Goal: Transaction & Acquisition: Purchase product/service

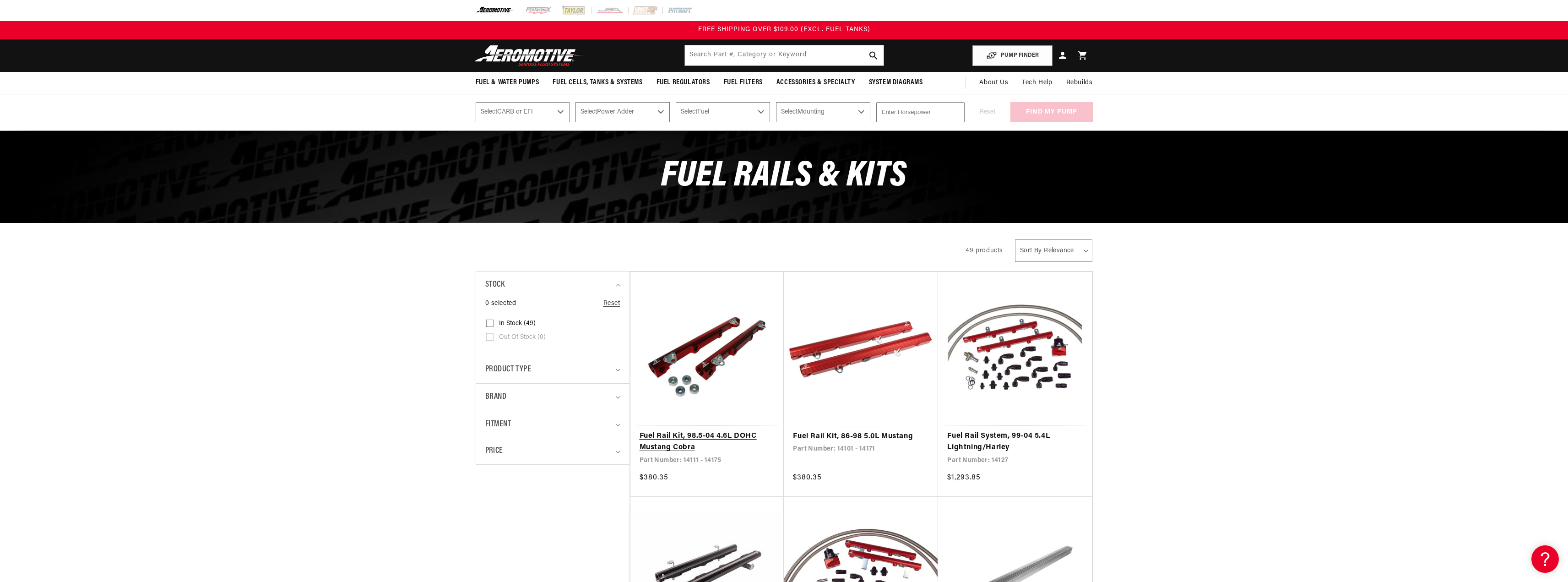
click at [662, 440] on link "Fuel Rail Kit, 98.5-04 4.6L DOHC Mustang Cobra" at bounding box center [707, 442] width 136 height 23
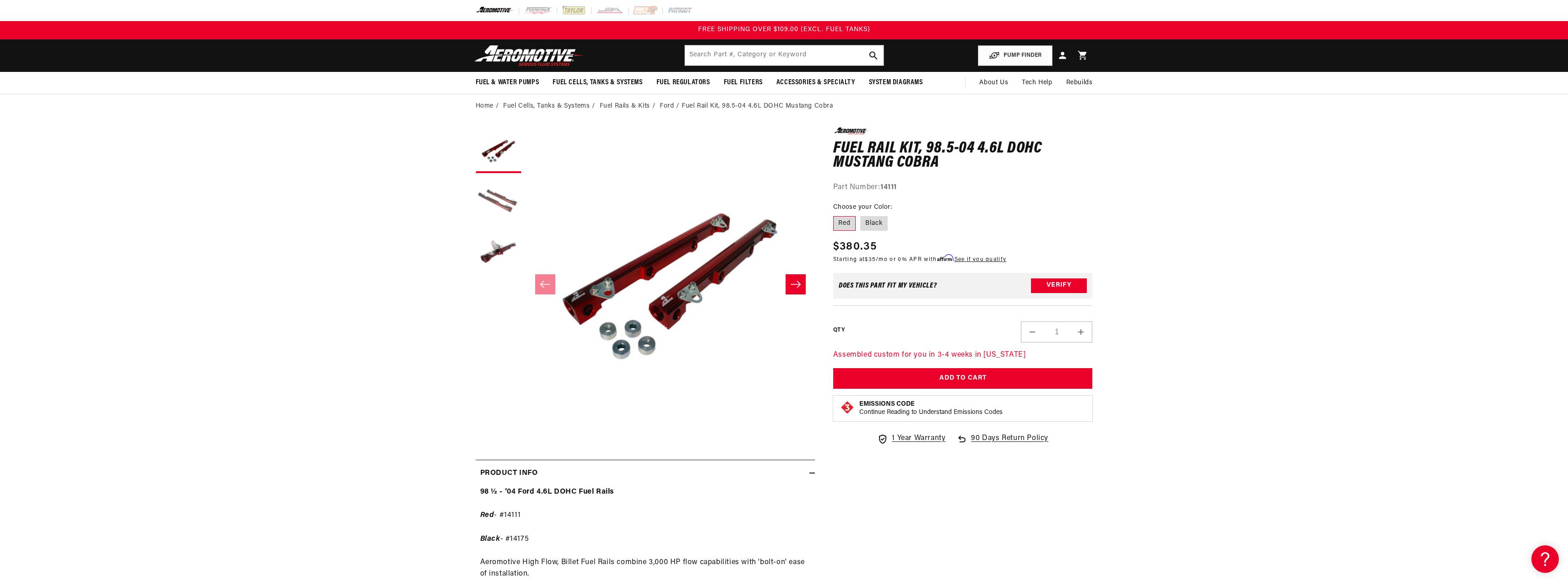
click at [497, 201] on button "Load image 2 in gallery view" at bounding box center [499, 201] width 46 height 46
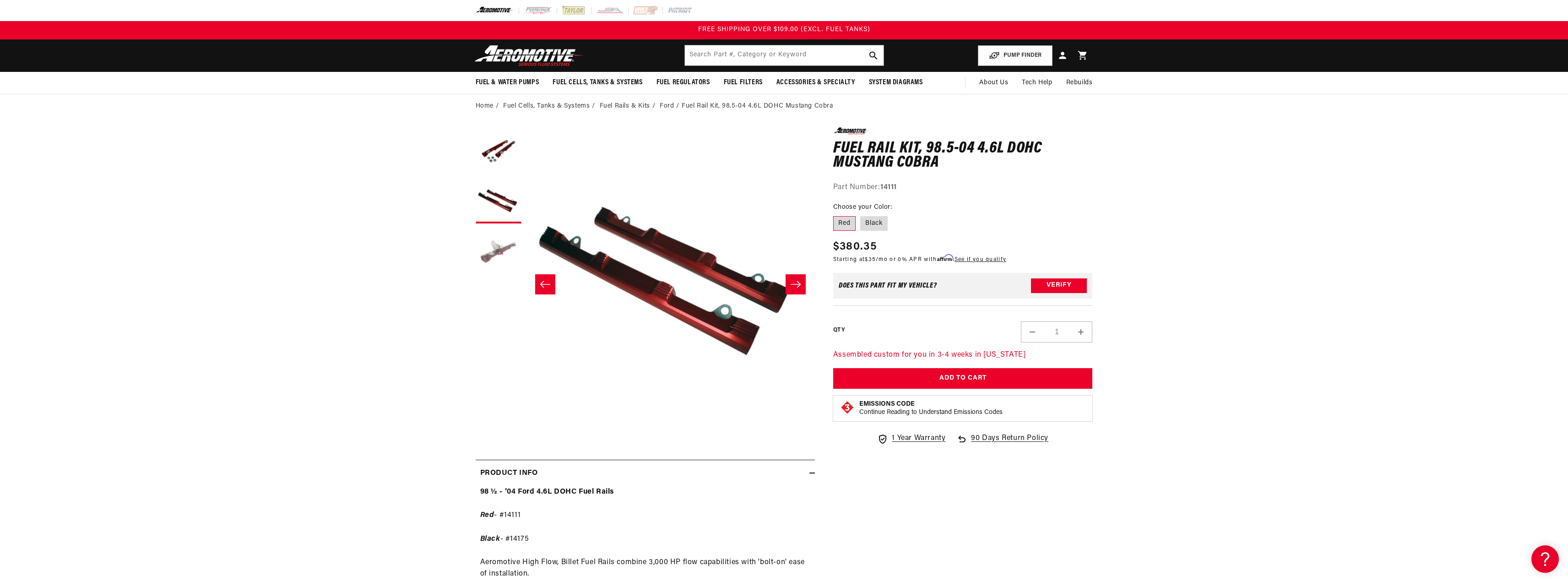
click at [501, 252] on button "Load image 3 in gallery view" at bounding box center [499, 251] width 46 height 46
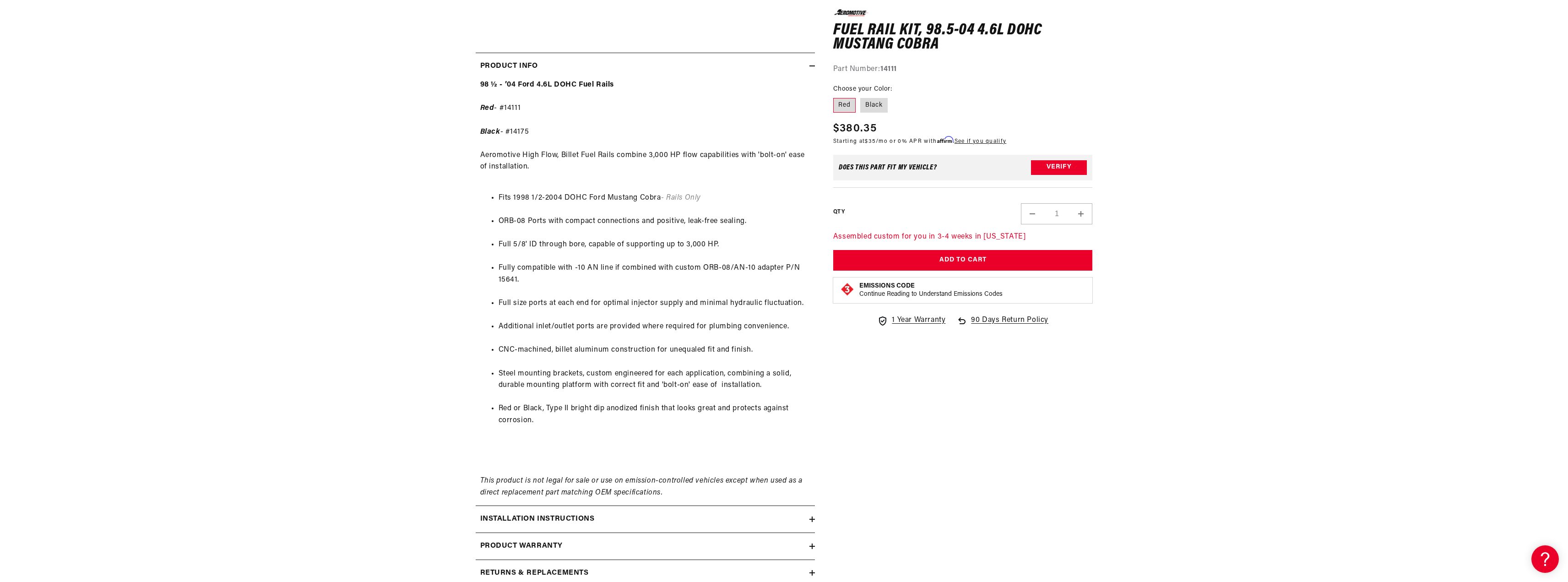
scroll to position [412, 0]
